Goal: Transaction & Acquisition: Book appointment/travel/reservation

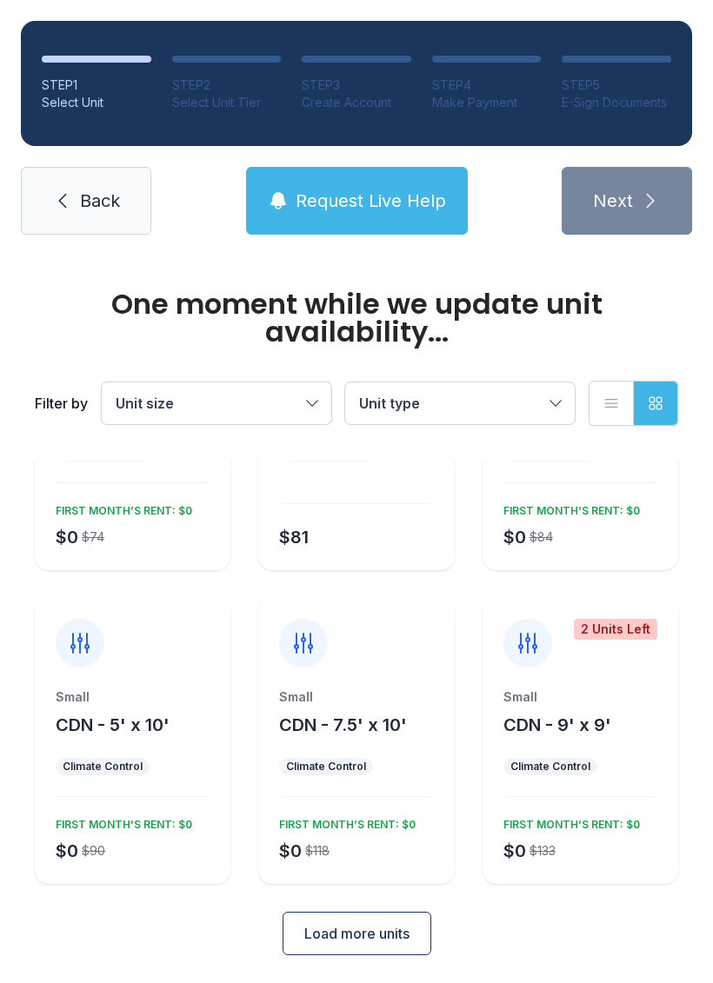
scroll to position [179, 0]
click at [380, 945] on button "Load more units" at bounding box center [357, 934] width 149 height 43
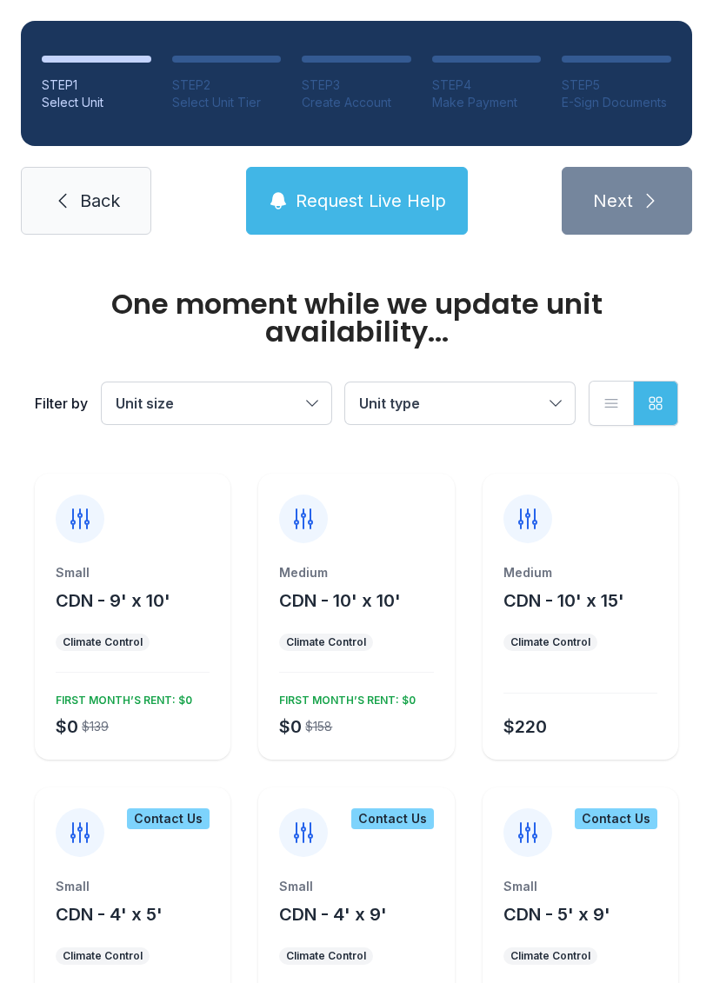
scroll to position [670, 0]
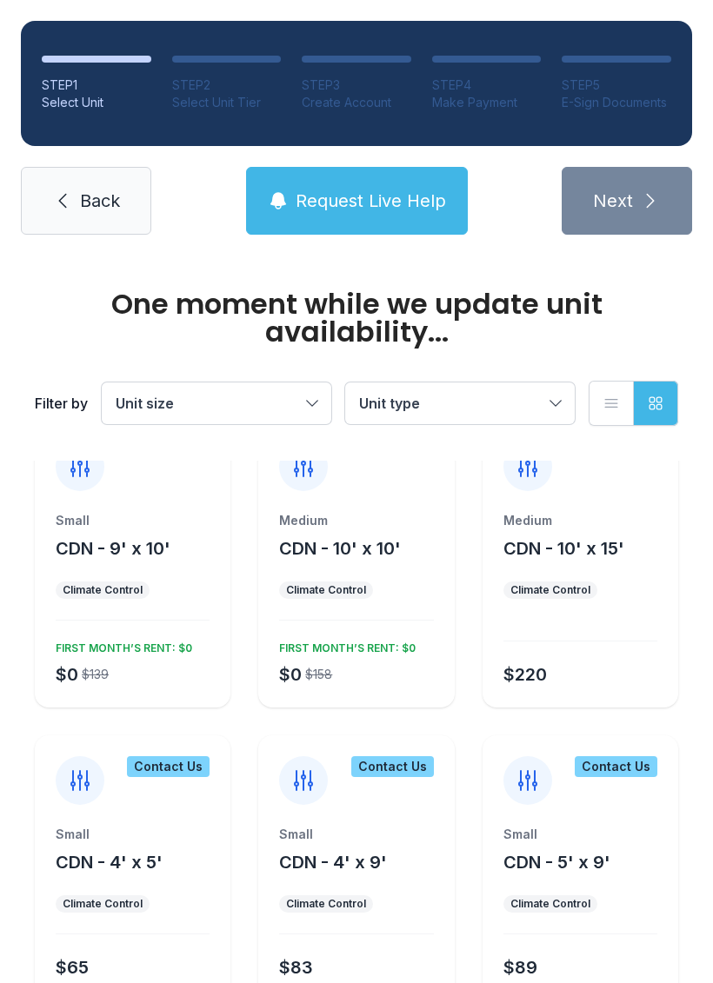
click at [636, 571] on div "Medium CDN - 10' x 15' Climate Control $220" at bounding box center [581, 610] width 196 height 196
click at [622, 586] on ul "Climate Control" at bounding box center [580, 590] width 154 height 17
click at [590, 675] on div "$220" at bounding box center [576, 671] width 161 height 31
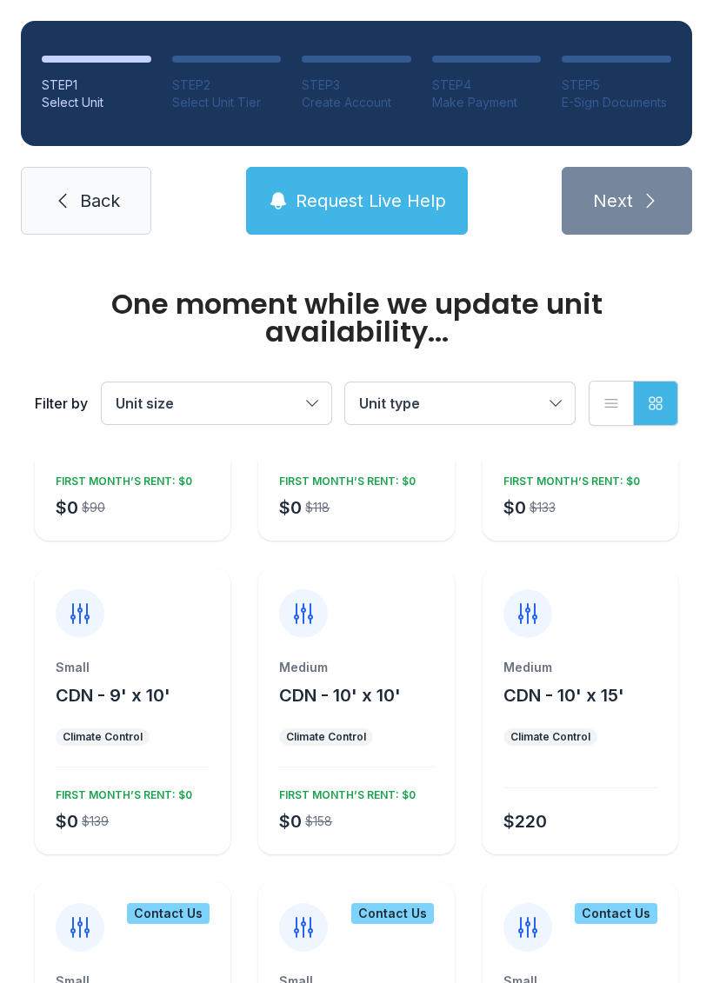
scroll to position [515, 0]
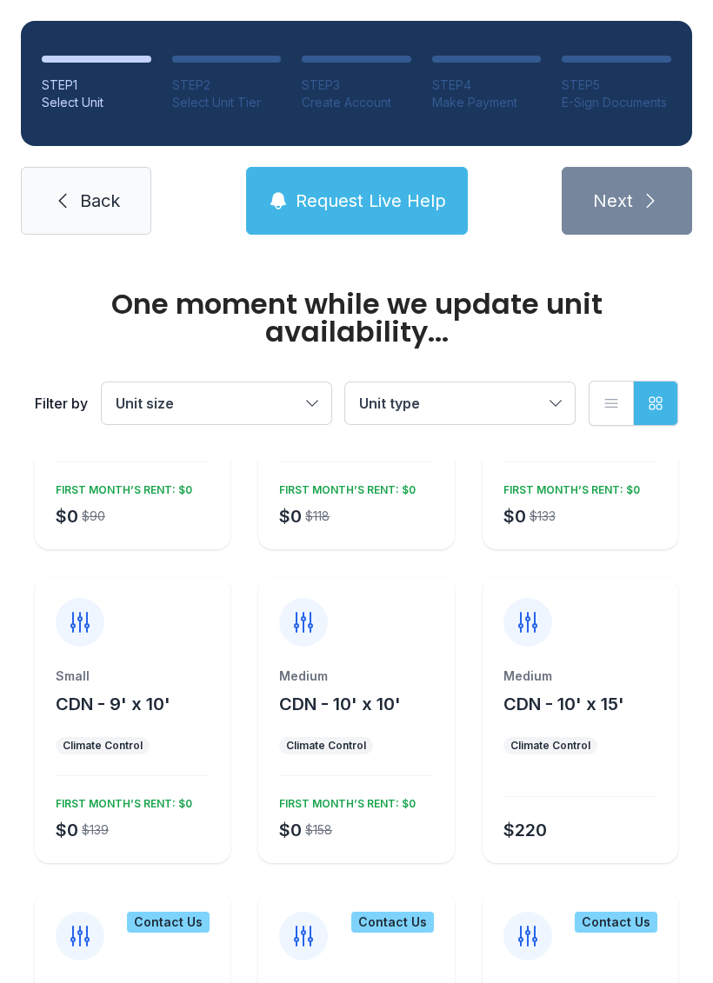
click at [536, 630] on icon at bounding box center [528, 623] width 28 height 28
click at [626, 662] on div "Medium CDN - 10' x 15' Climate Control $220" at bounding box center [581, 720] width 196 height 286
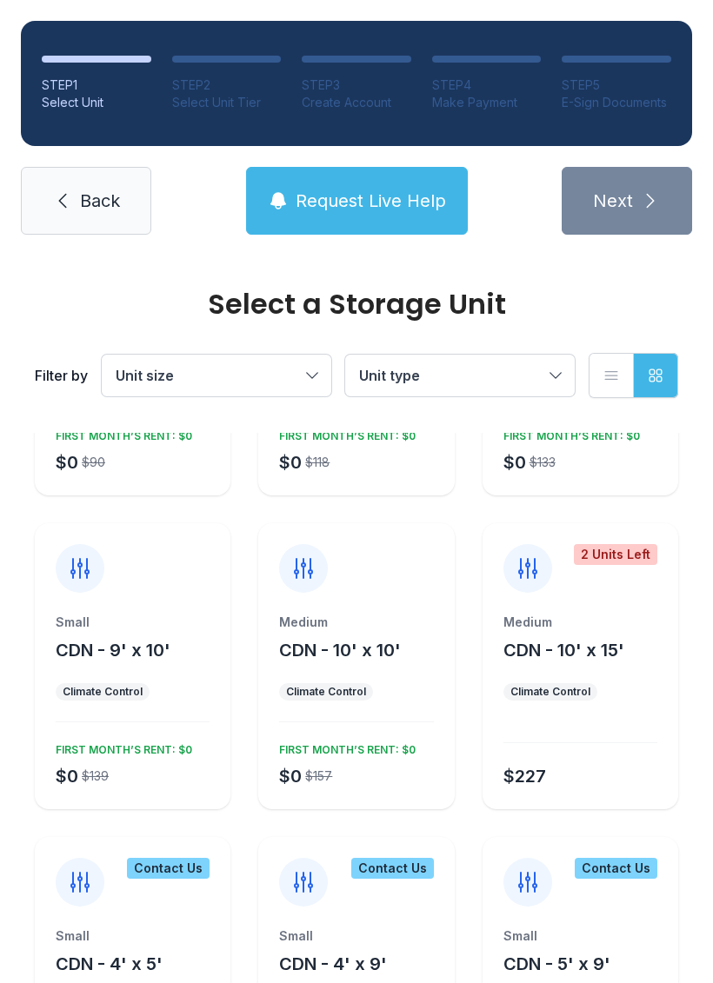
scroll to position [540, 0]
click at [620, 605] on div "2 Units Left Medium CDN - 10' x 15' Climate Control $227" at bounding box center [581, 667] width 196 height 286
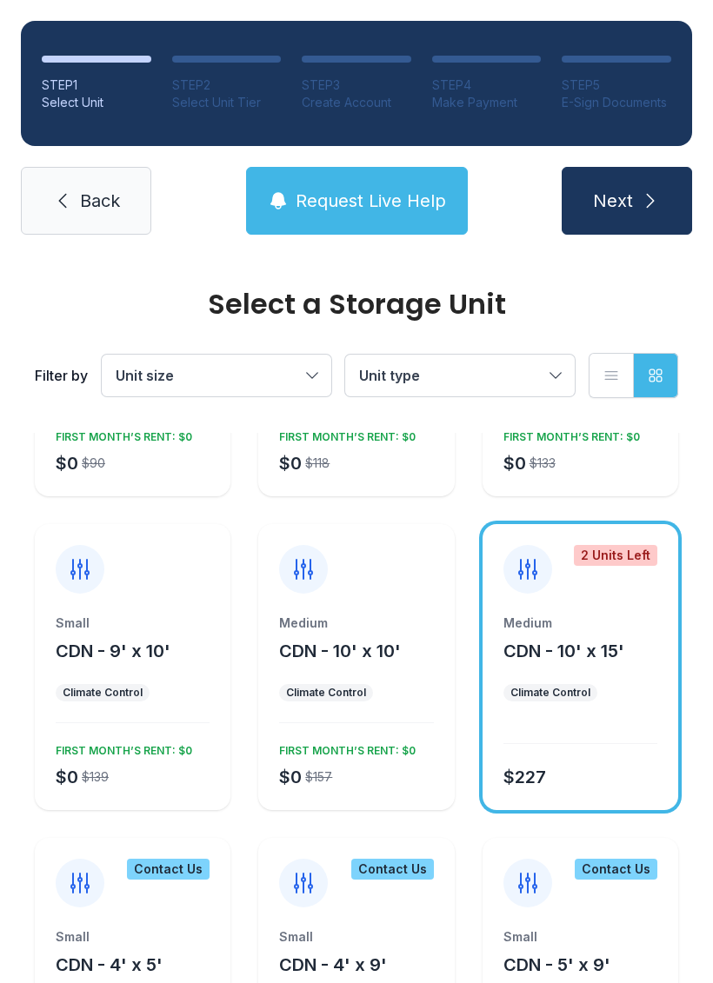
click at [633, 196] on button "Next" at bounding box center [627, 201] width 130 height 68
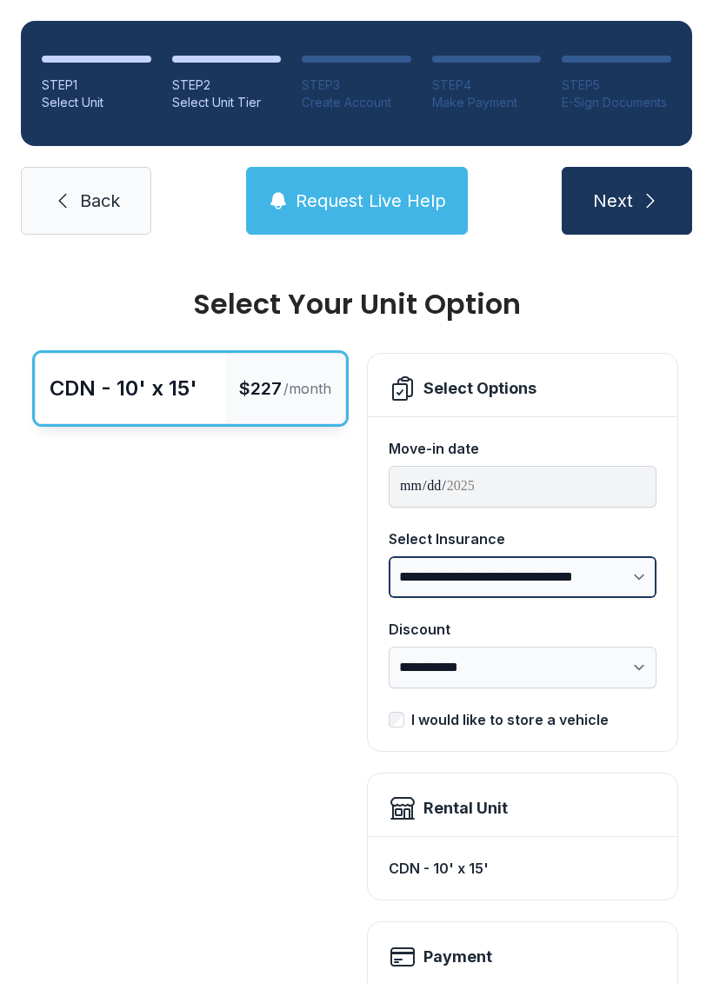
click at [631, 570] on select "**********" at bounding box center [523, 577] width 268 height 42
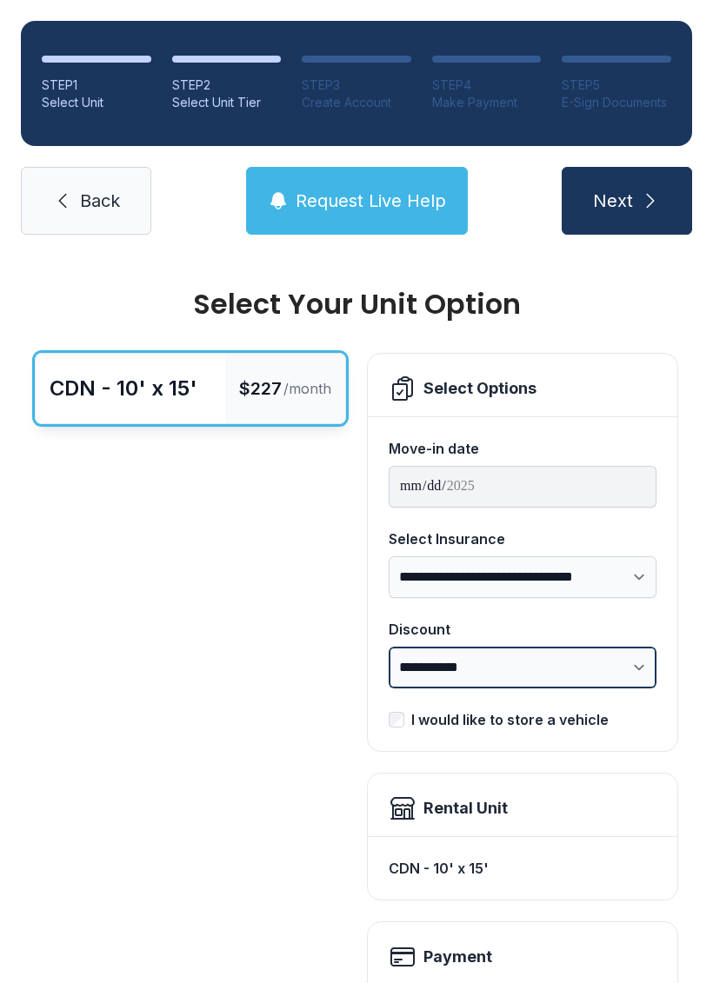
click at [635, 664] on select "**********" at bounding box center [523, 668] width 268 height 42
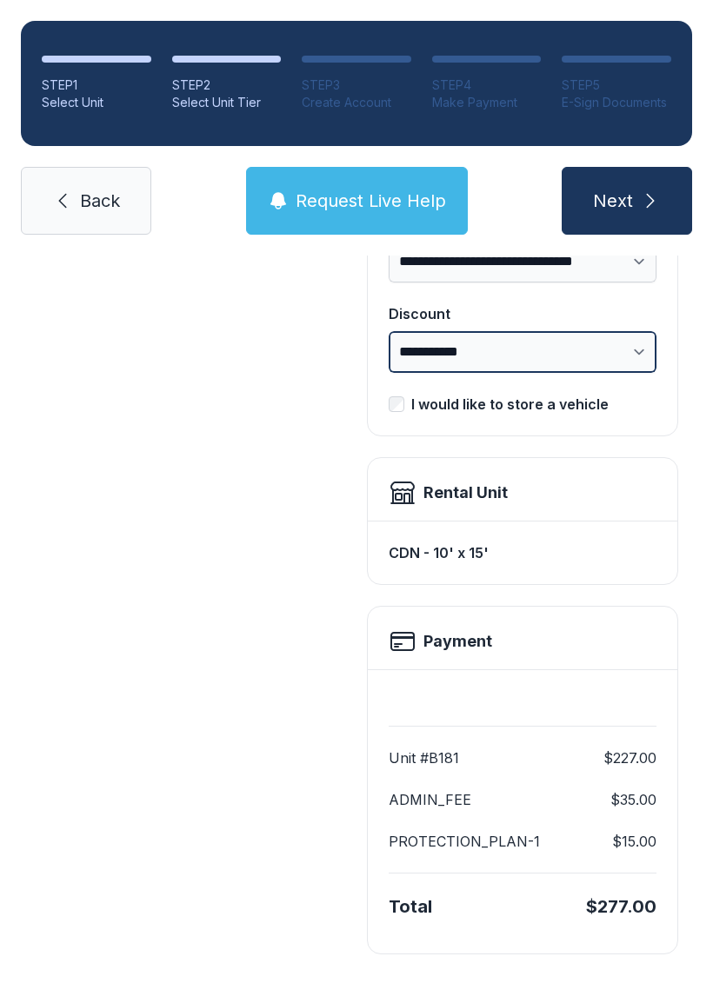
scroll to position [314, 0]
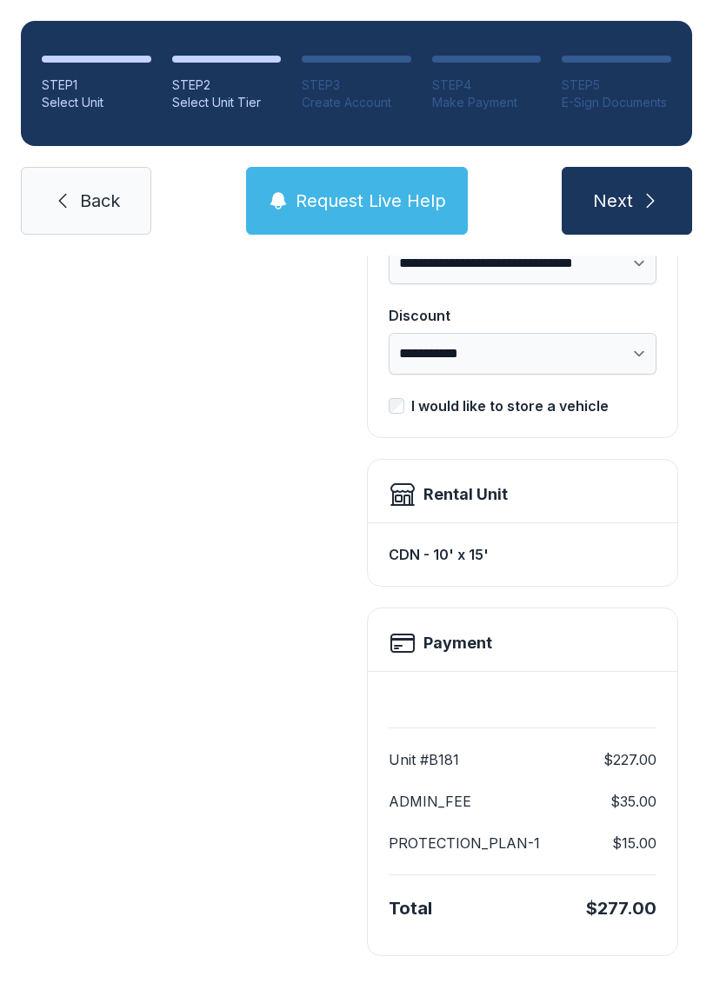
click at [629, 201] on span "Next" at bounding box center [613, 201] width 40 height 24
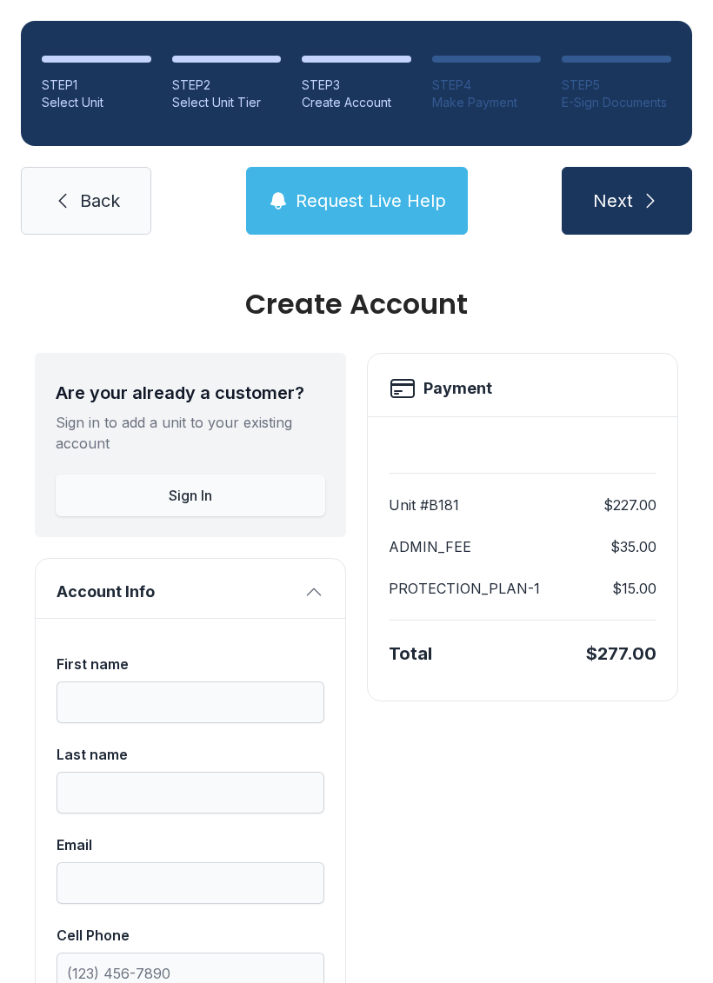
click at [621, 201] on span "Next" at bounding box center [613, 201] width 40 height 24
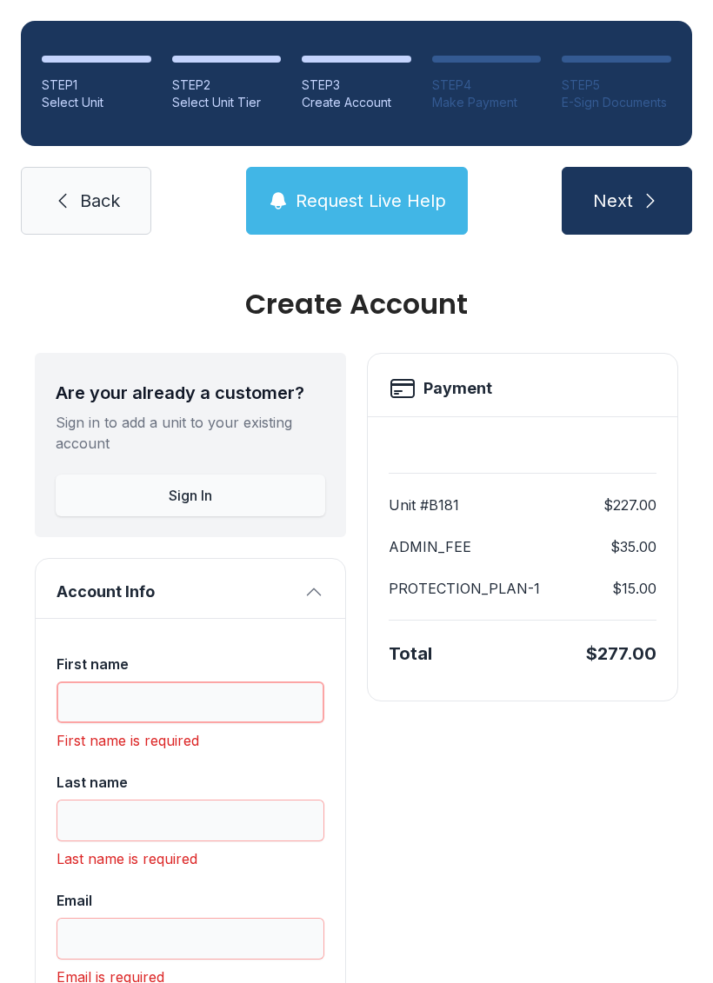
scroll to position [43, 0]
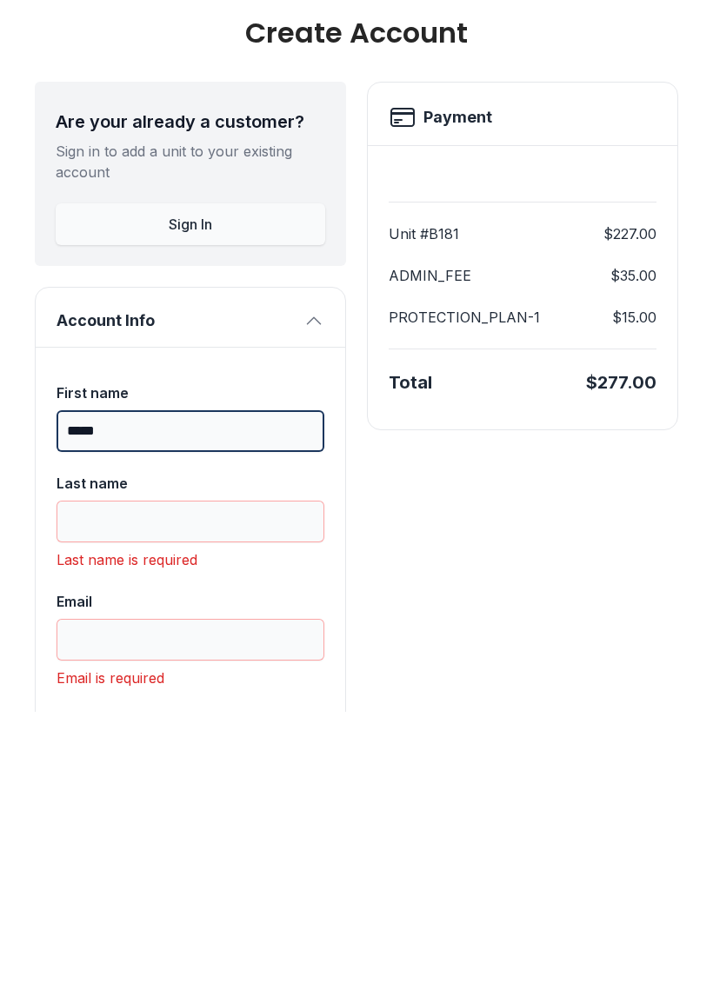
type input "*****"
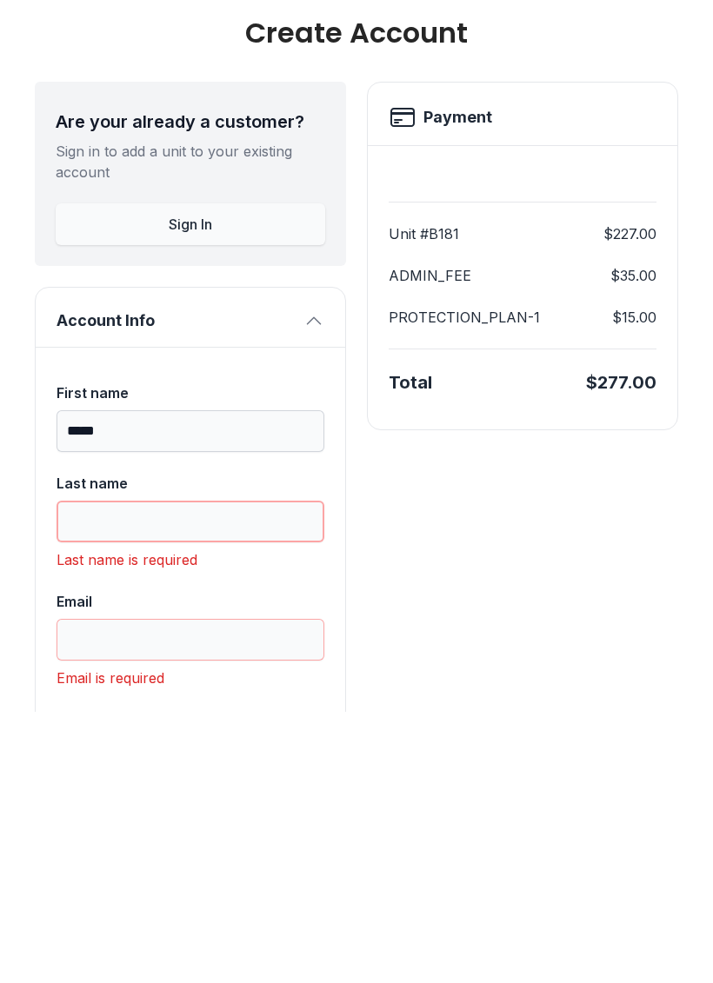
click at [283, 772] on input "Last name" at bounding box center [191, 793] width 268 height 42
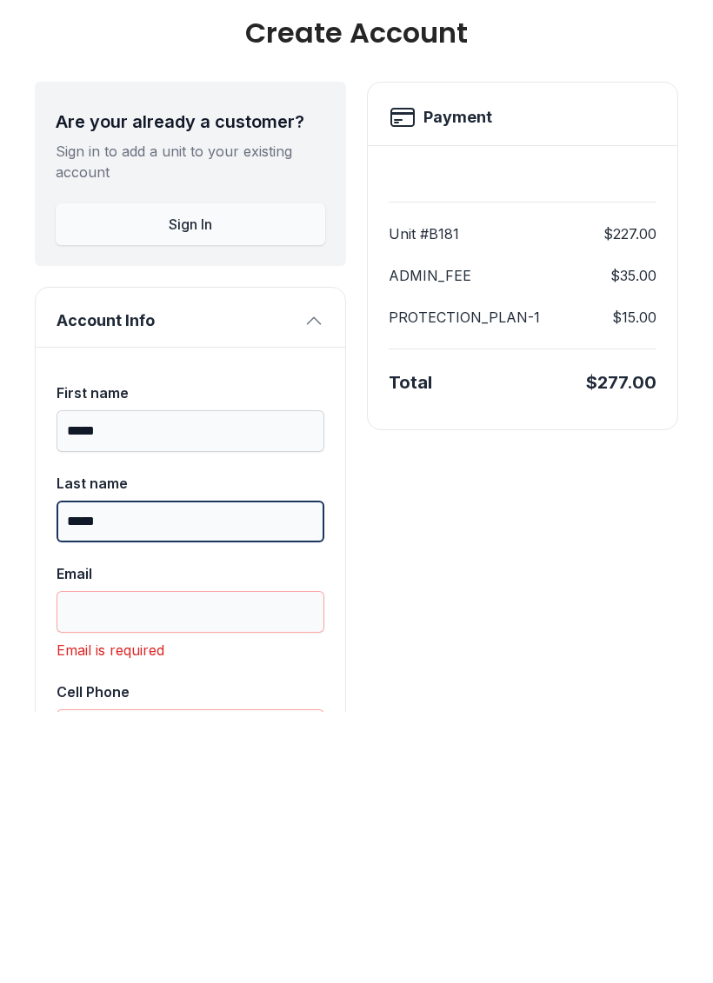
type input "*****"
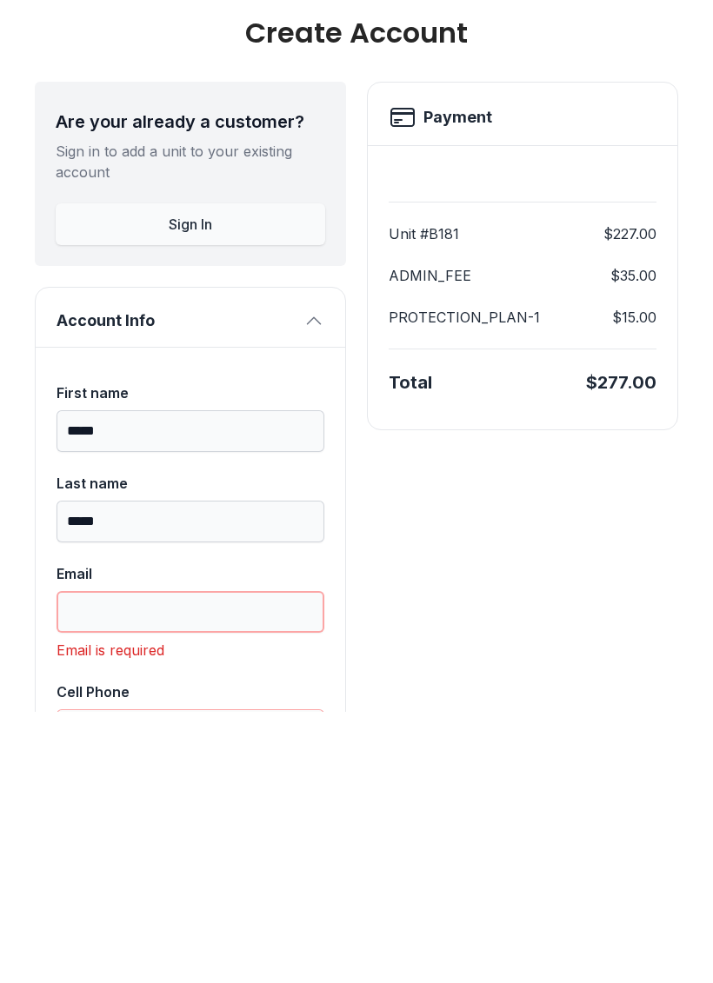
click at [259, 862] on input "Email" at bounding box center [191, 883] width 268 height 42
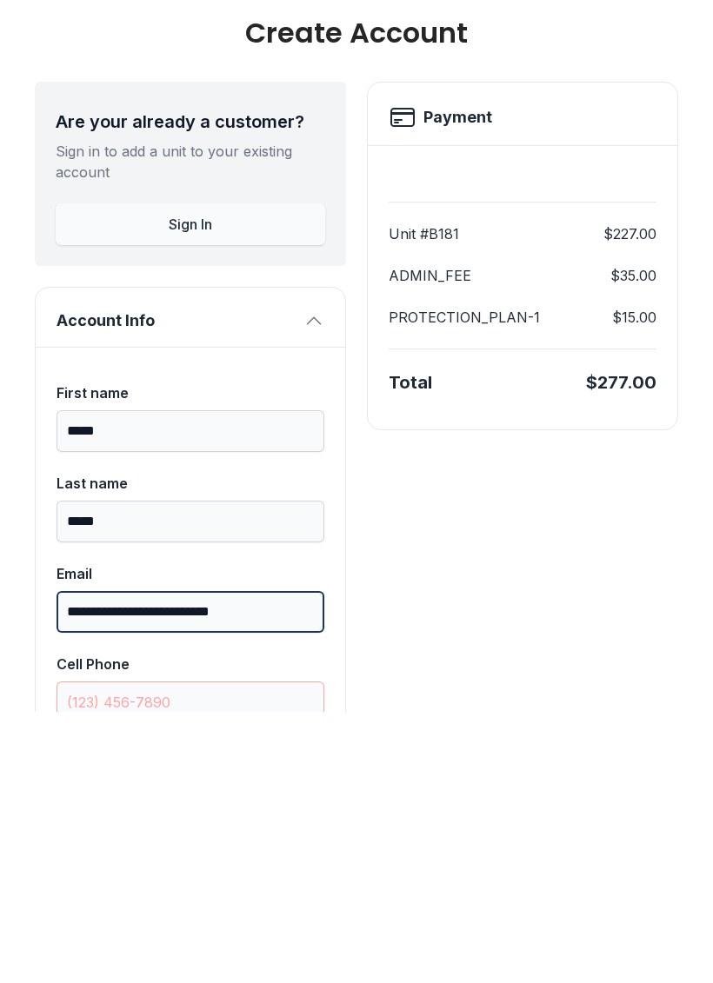
type input "**********"
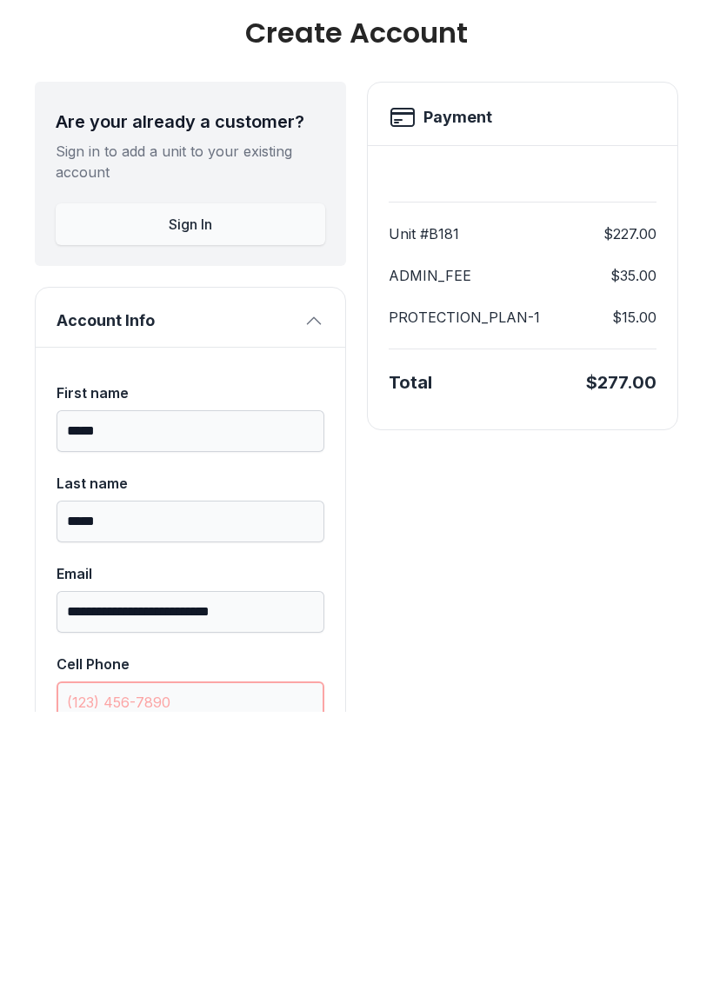
click at [297, 953] on input "Cell Phone" at bounding box center [191, 974] width 268 height 42
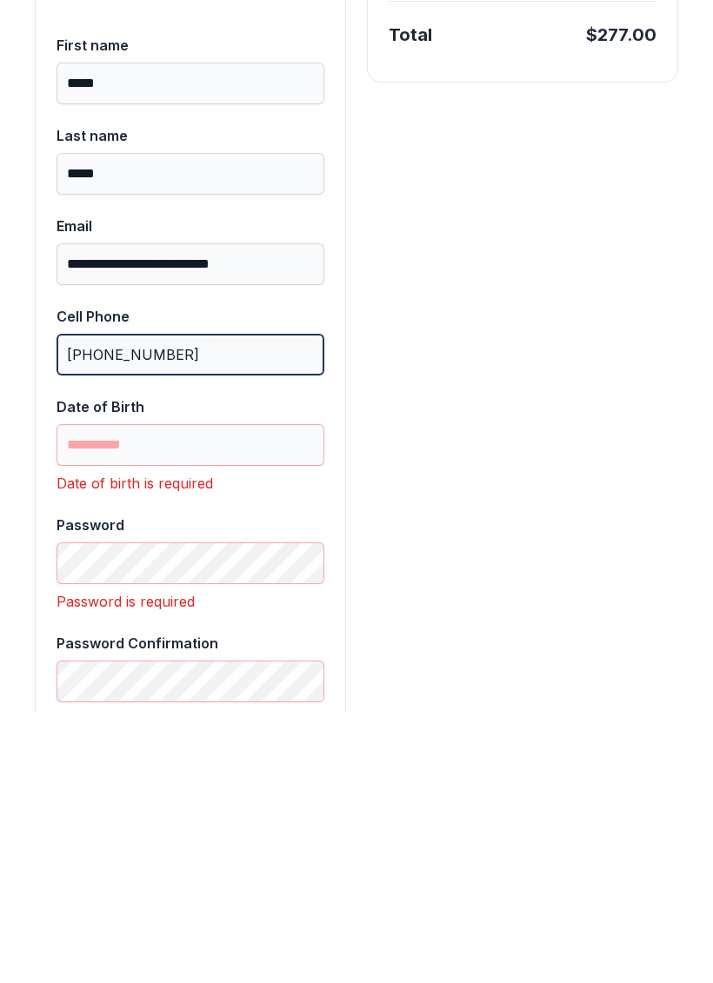
scroll to position [356, 0]
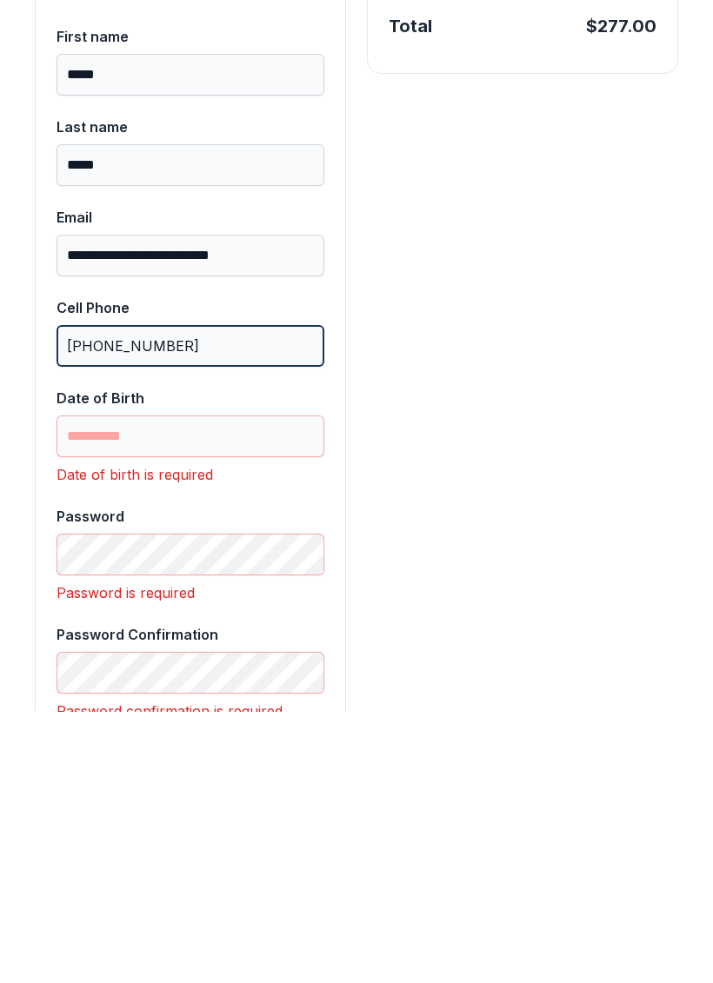
type input "[PHONE_NUMBER]"
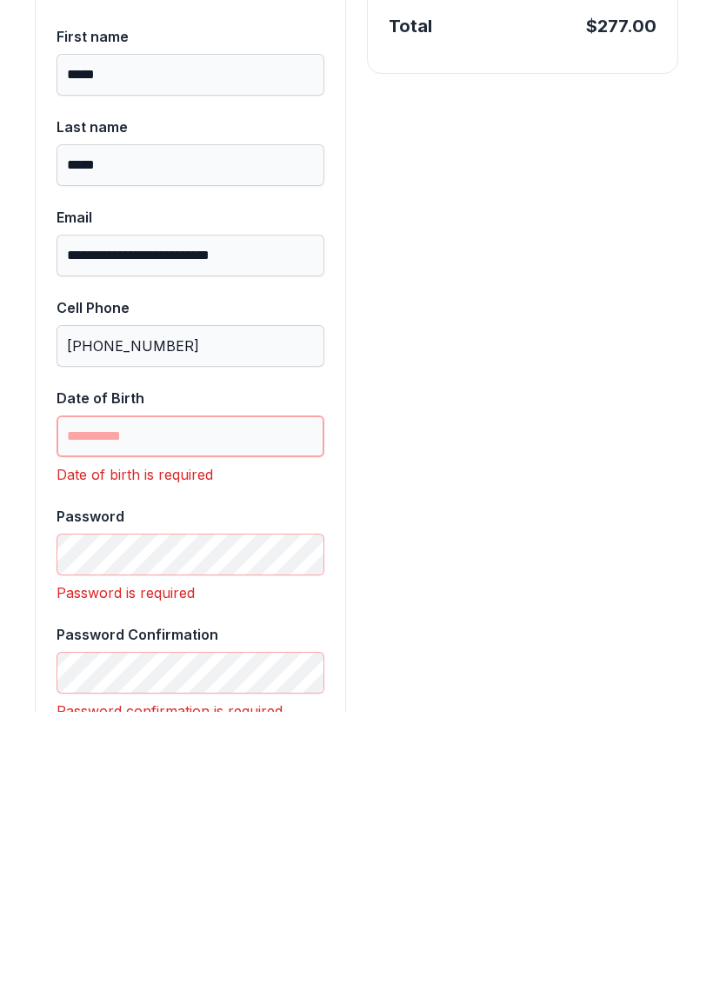
click at [263, 687] on input "Date of Birth" at bounding box center [191, 708] width 268 height 42
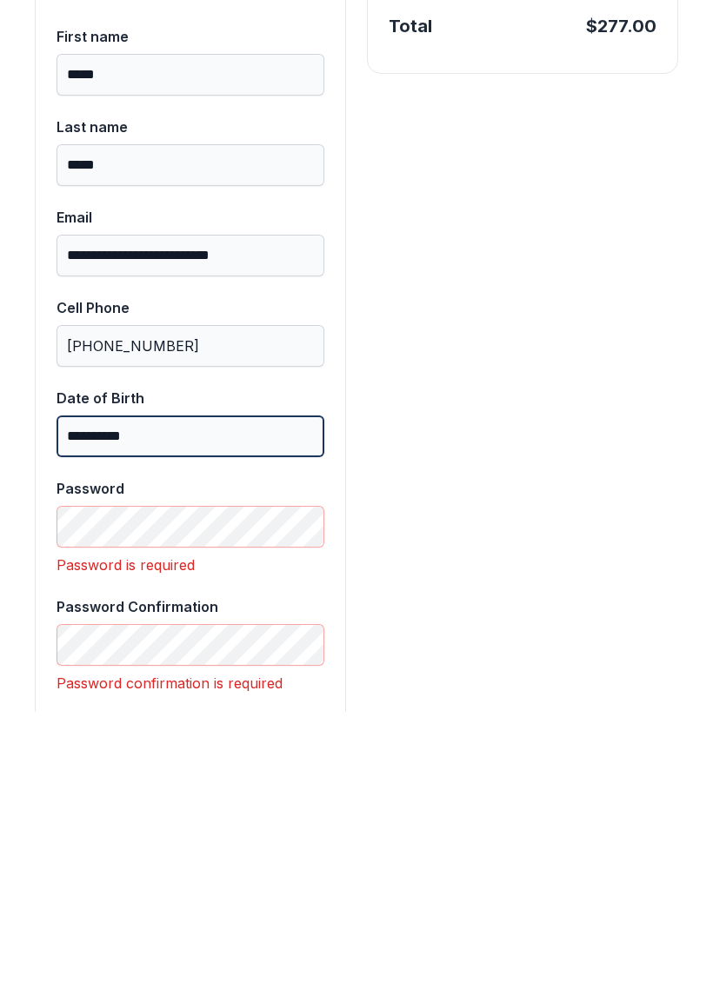
type input "**********"
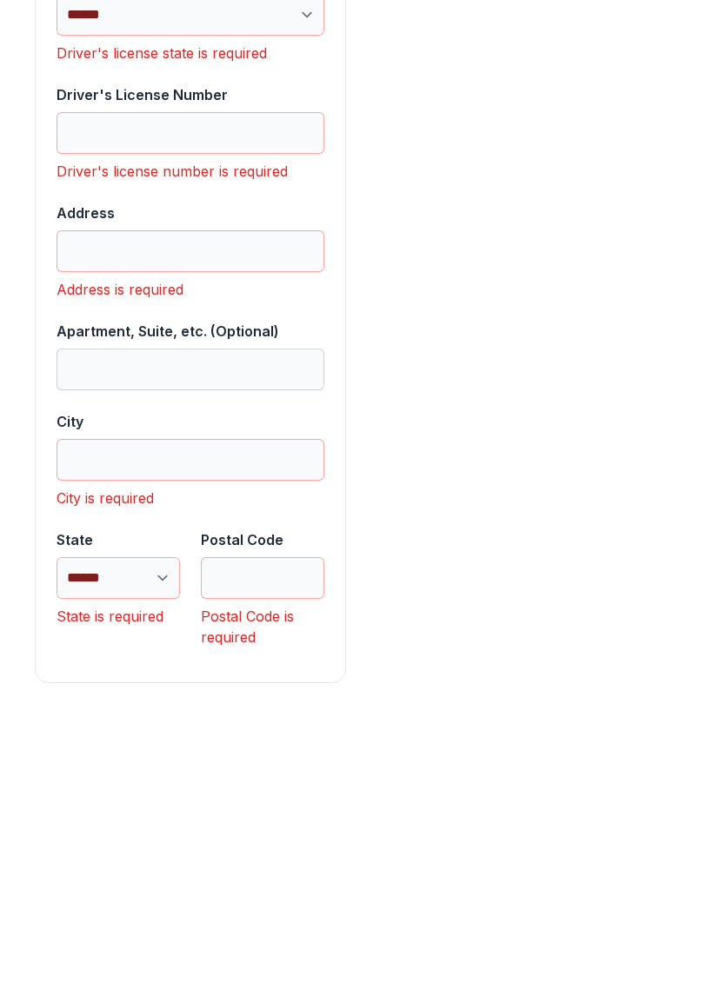
scroll to position [1302, 0]
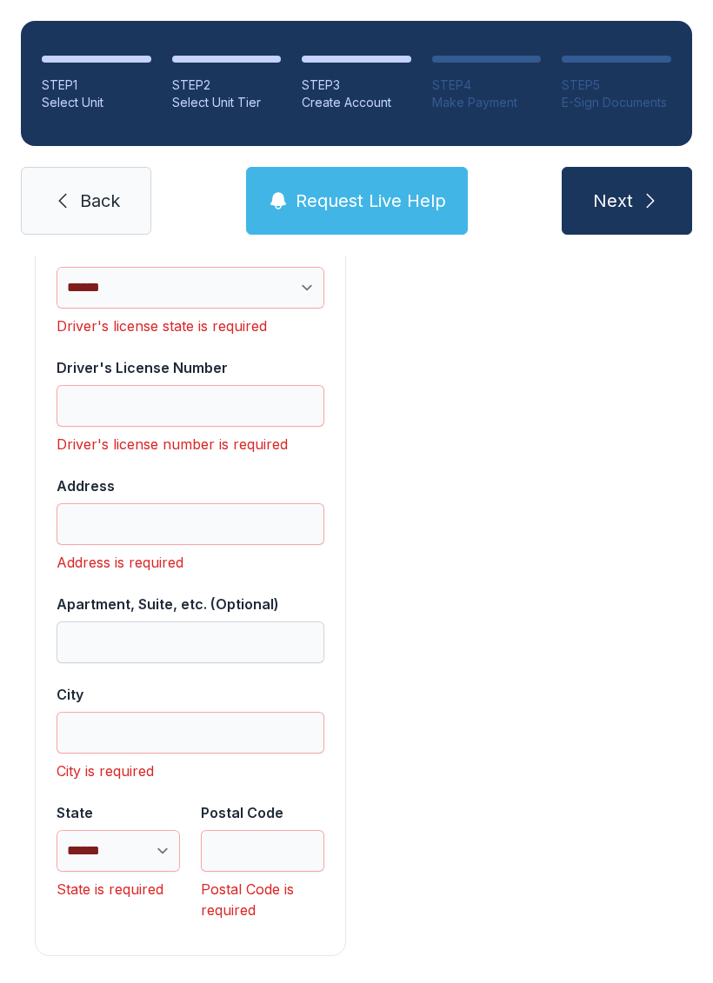
click at [94, 189] on span "Back" at bounding box center [100, 201] width 40 height 24
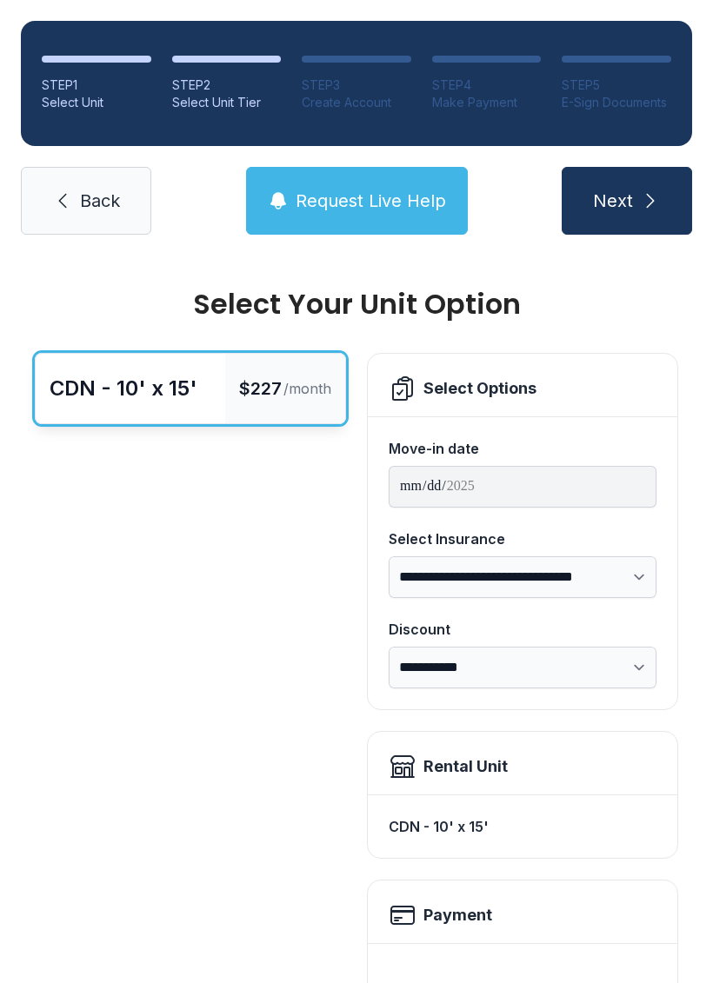
click at [86, 199] on span "Back" at bounding box center [100, 201] width 40 height 24
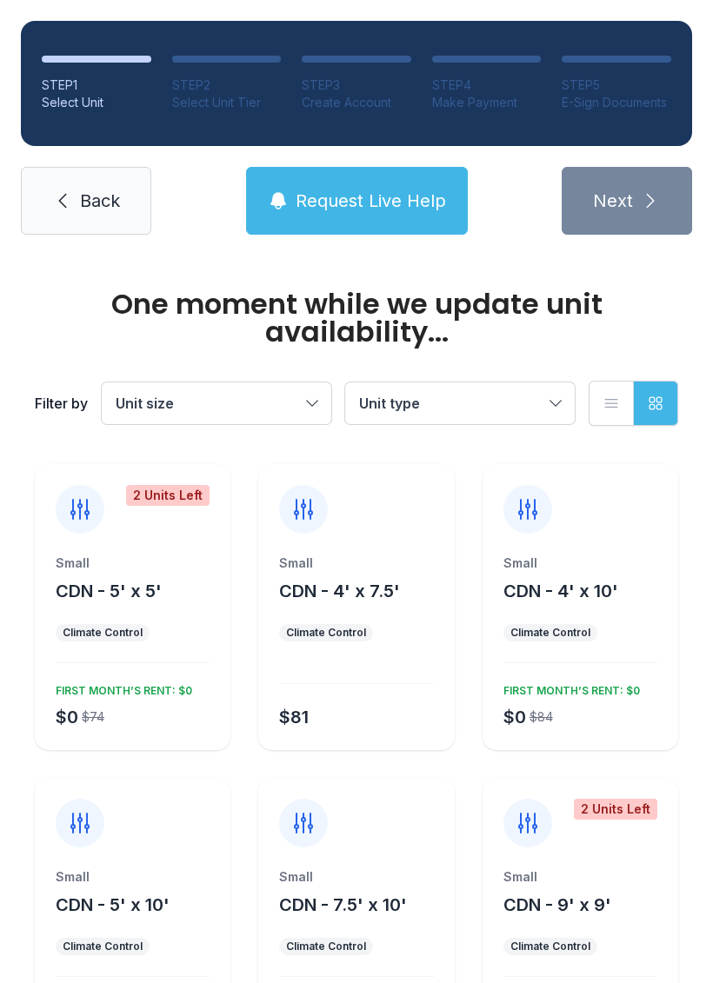
click at [90, 201] on span "Back" at bounding box center [100, 201] width 40 height 24
